Goal: Navigation & Orientation: Find specific page/section

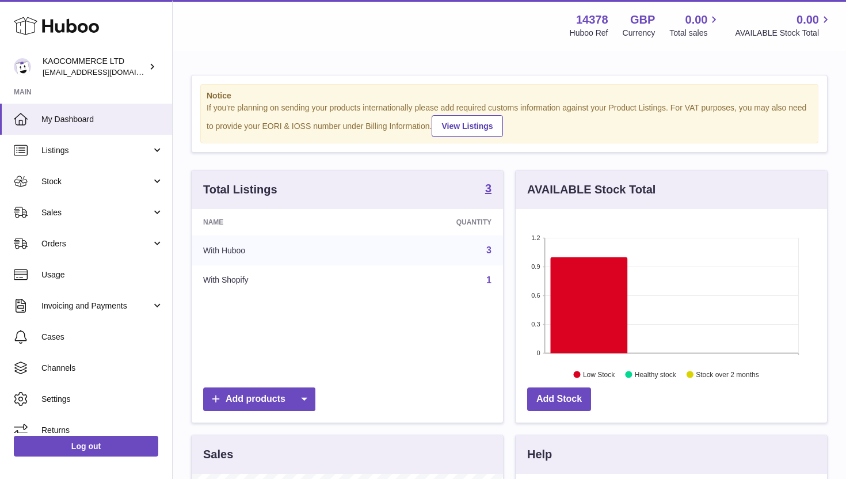
scroll to position [180, 311]
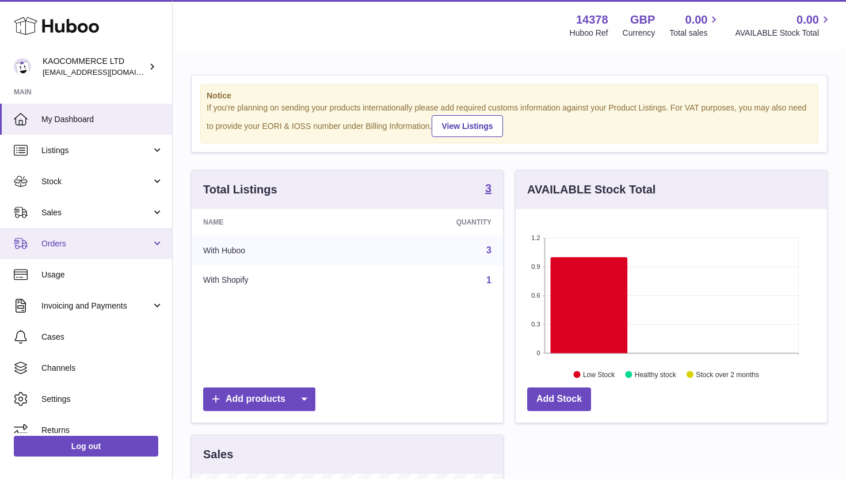
click at [102, 243] on span "Orders" at bounding box center [96, 243] width 110 height 11
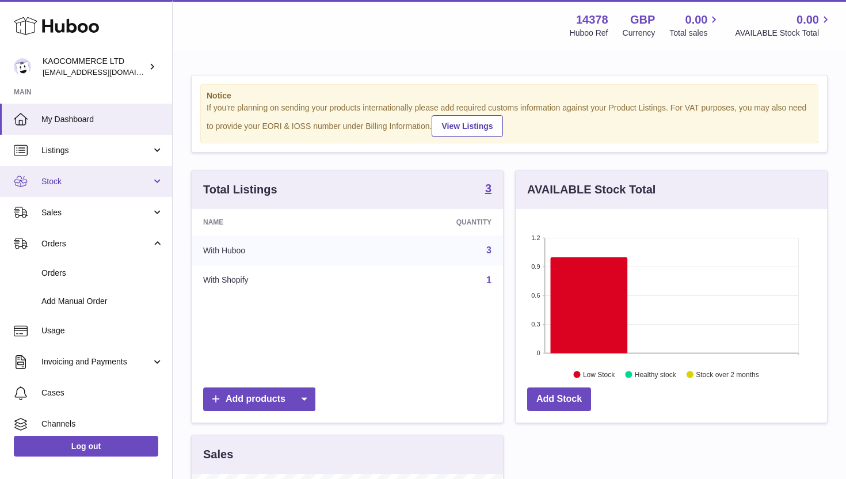
click at [98, 185] on span "Stock" at bounding box center [96, 181] width 110 height 11
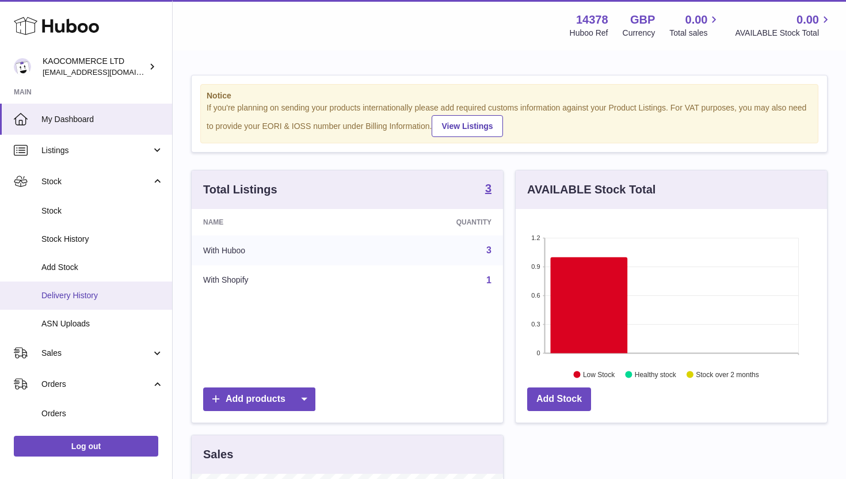
click at [94, 286] on link "Delivery History" at bounding box center [86, 295] width 172 height 28
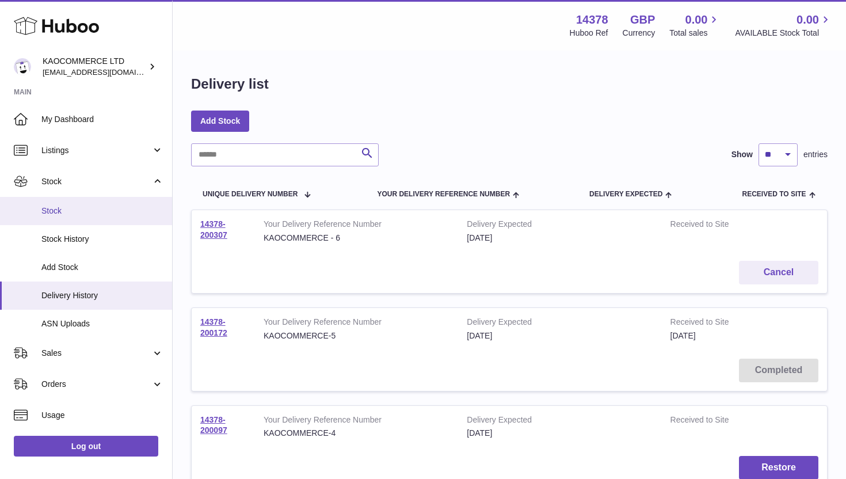
click at [78, 215] on span "Stock" at bounding box center [102, 210] width 122 height 11
